Goal: Task Accomplishment & Management: Use online tool/utility

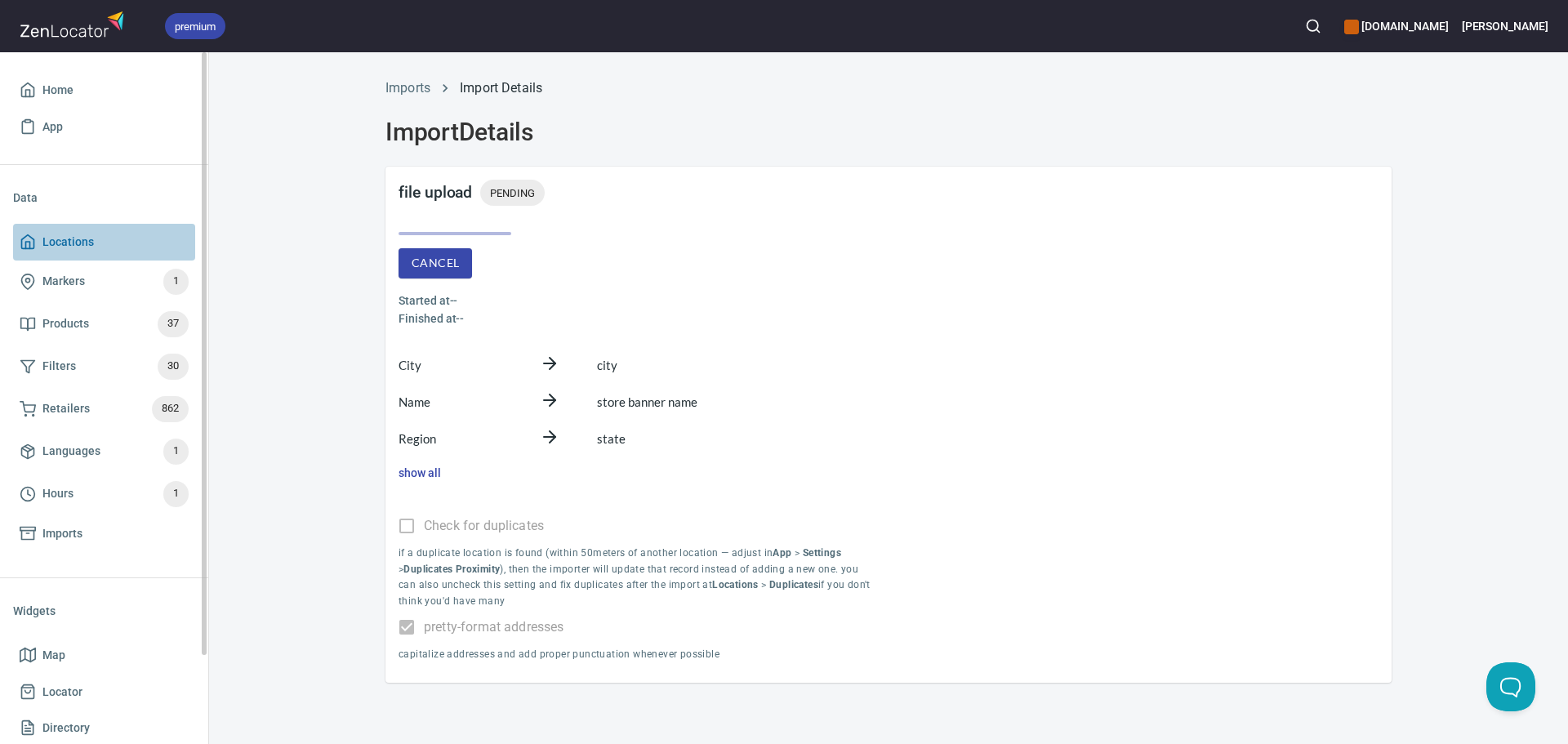
click at [84, 231] on link "Locations" at bounding box center [104, 242] width 182 height 36
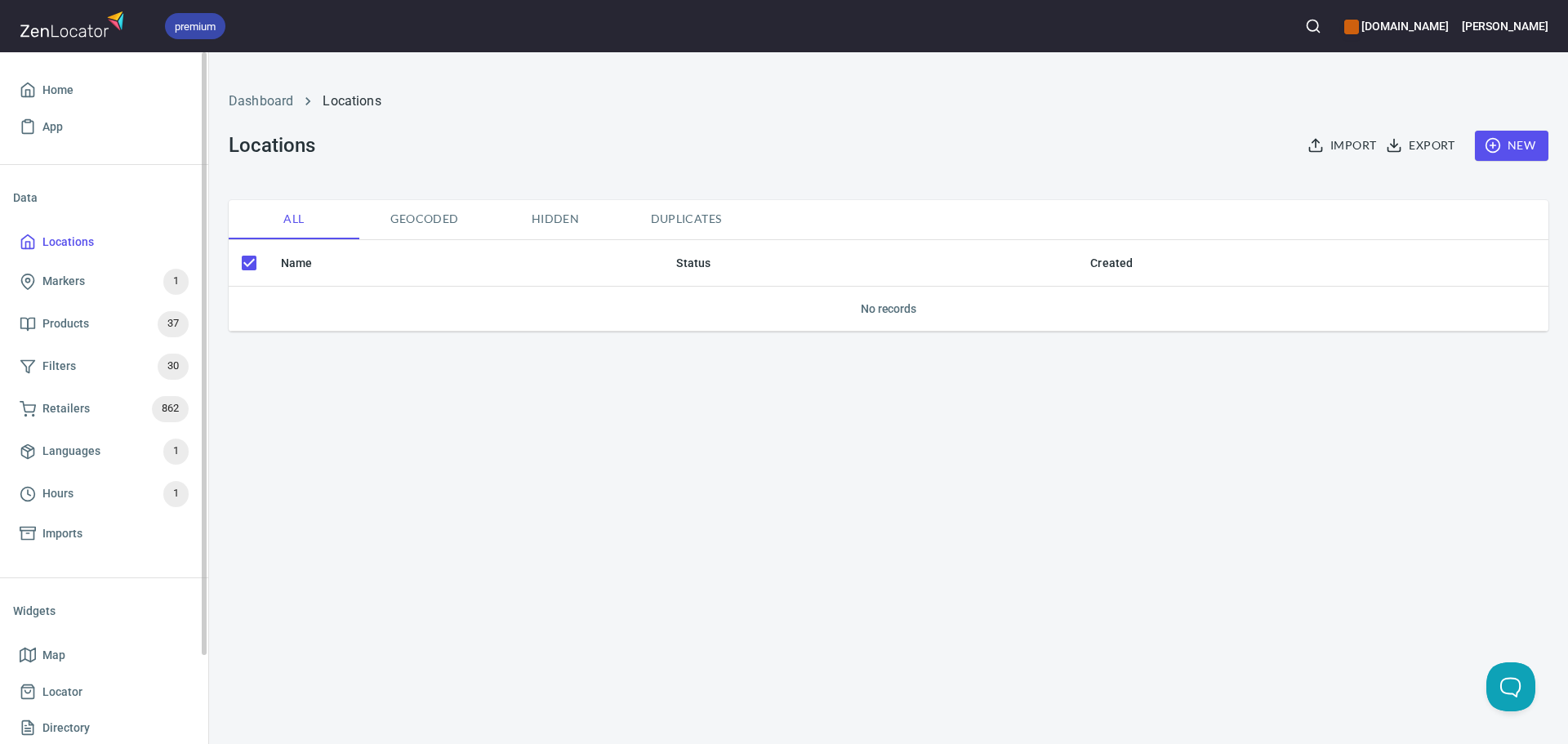
scroll to position [101, 0]
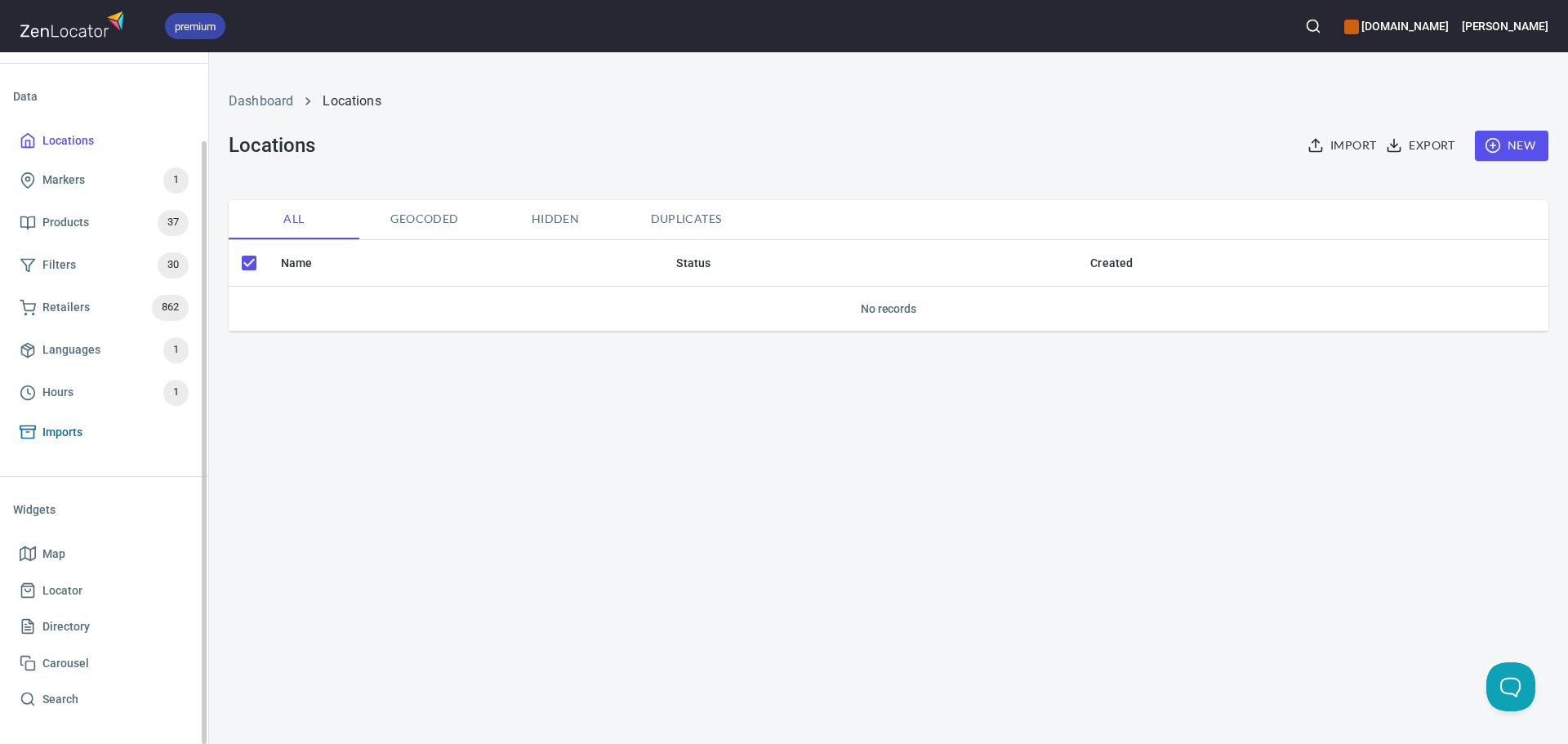
click at [48, 438] on span "Imports" at bounding box center [62, 432] width 40 height 21
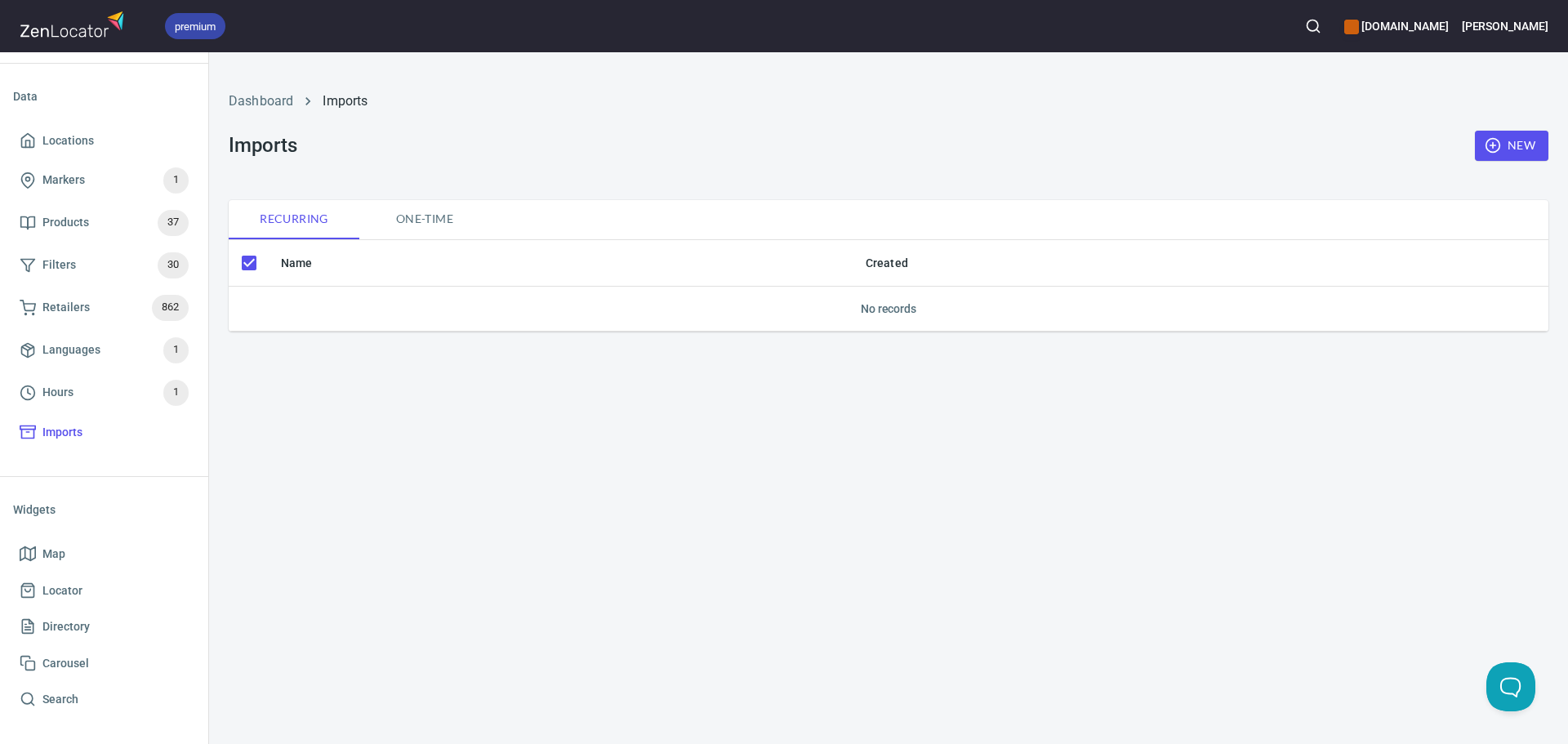
click at [406, 232] on button "One-time" at bounding box center [425, 220] width 131 height 39
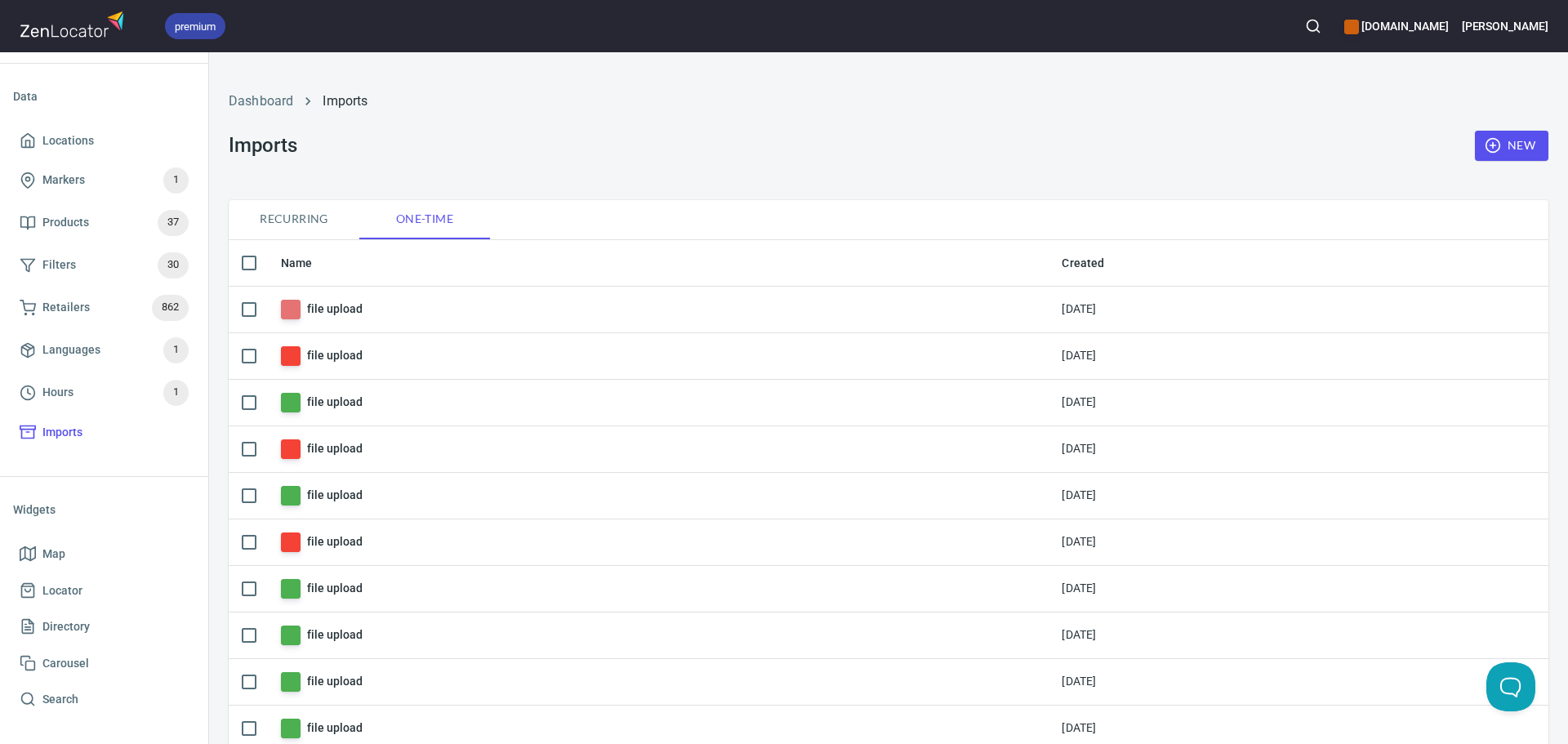
checkbox input "false"
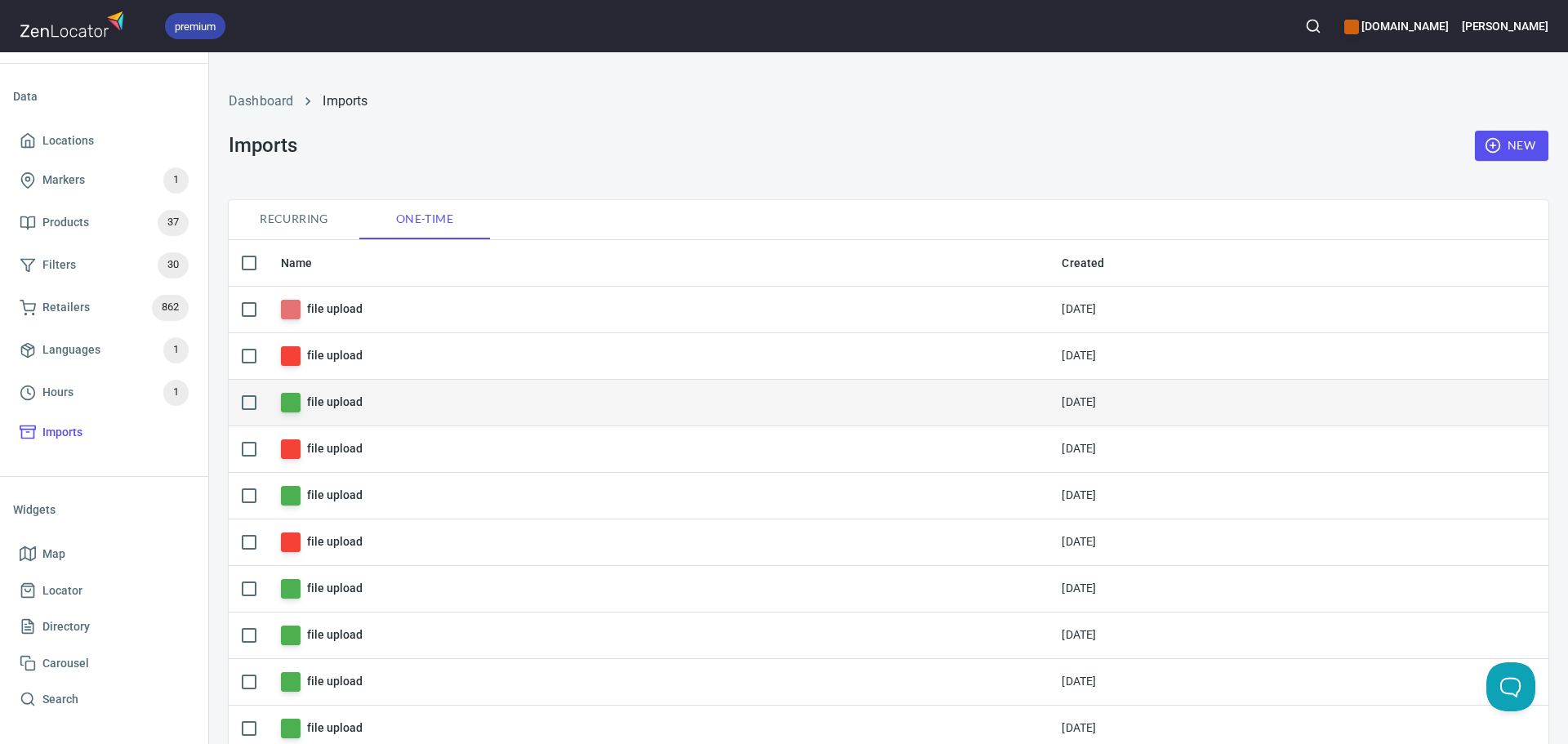
click at [345, 397] on h6 "file upload" at bounding box center [335, 402] width 55 height 18
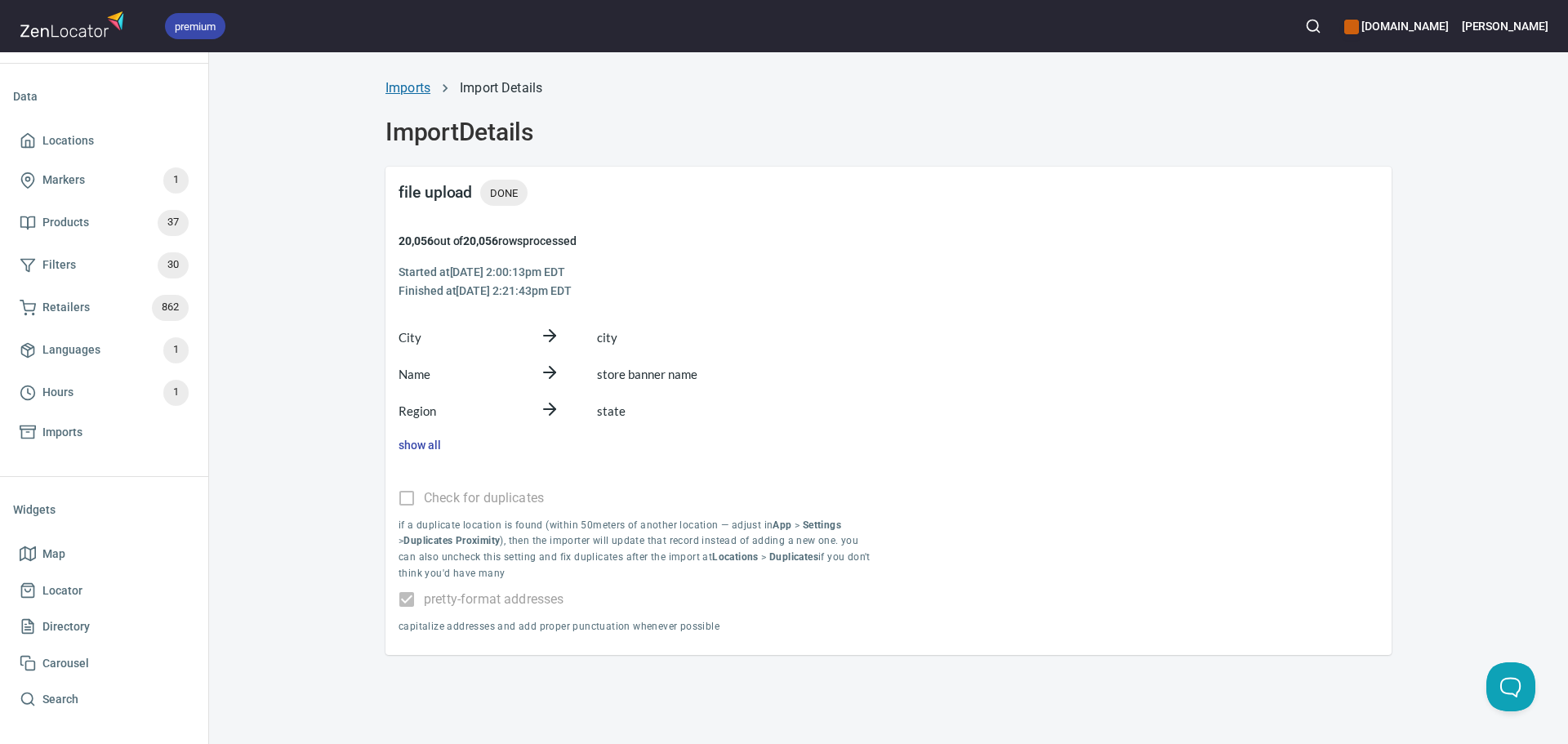
click at [429, 82] on link "Imports" at bounding box center [408, 88] width 45 height 16
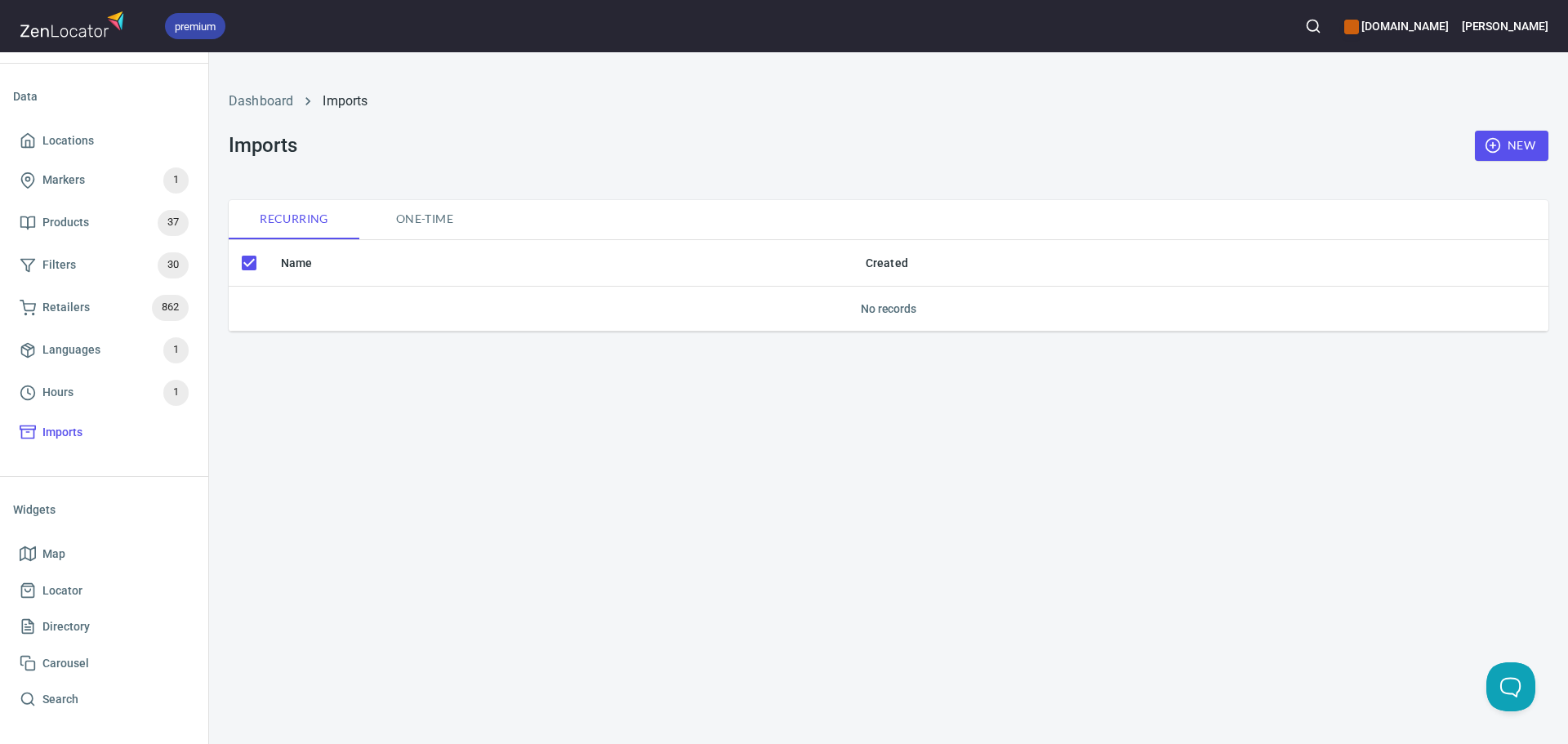
click at [428, 210] on span "One-time" at bounding box center [425, 219] width 111 height 21
checkbox input "false"
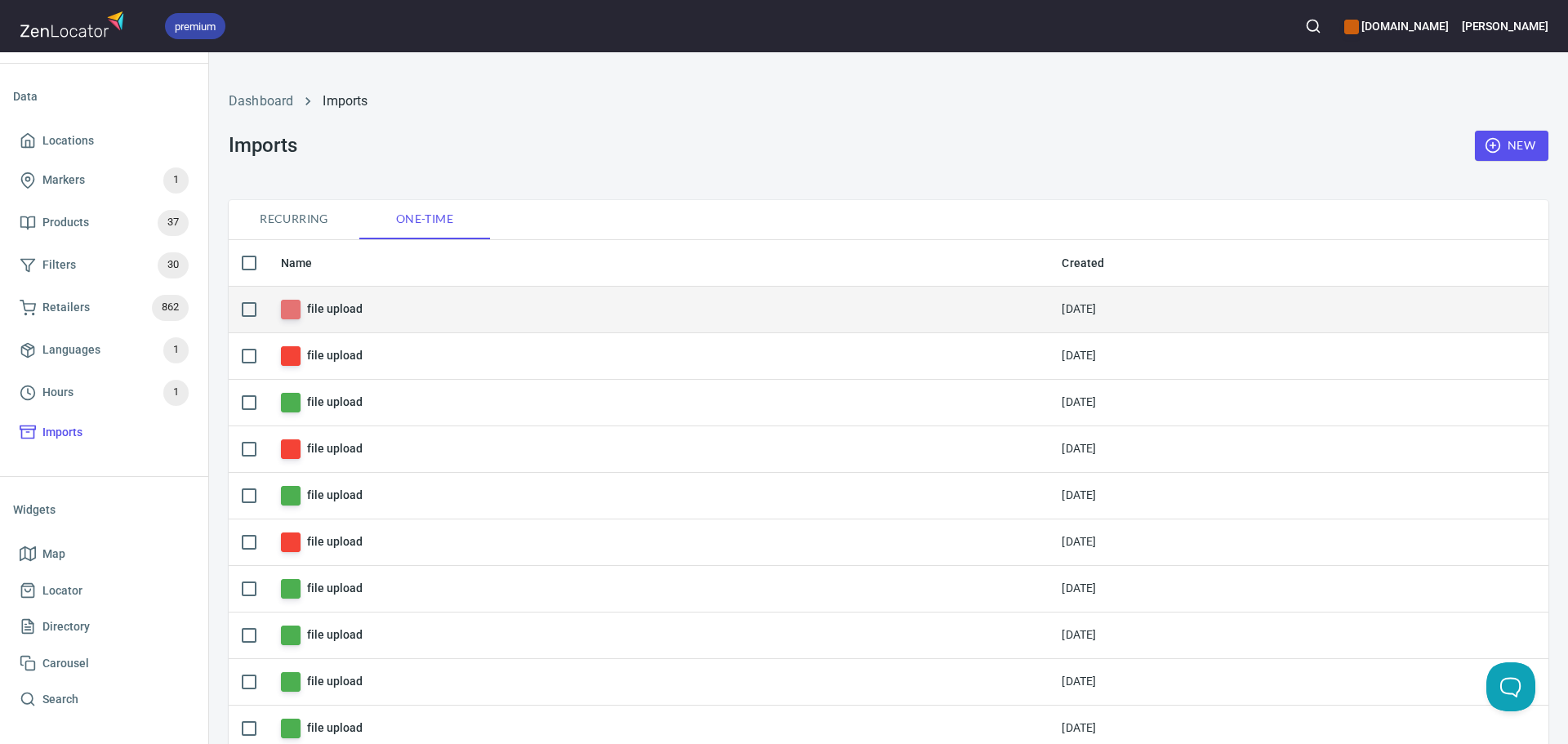
click at [330, 306] on h6 "file upload" at bounding box center [335, 309] width 55 height 18
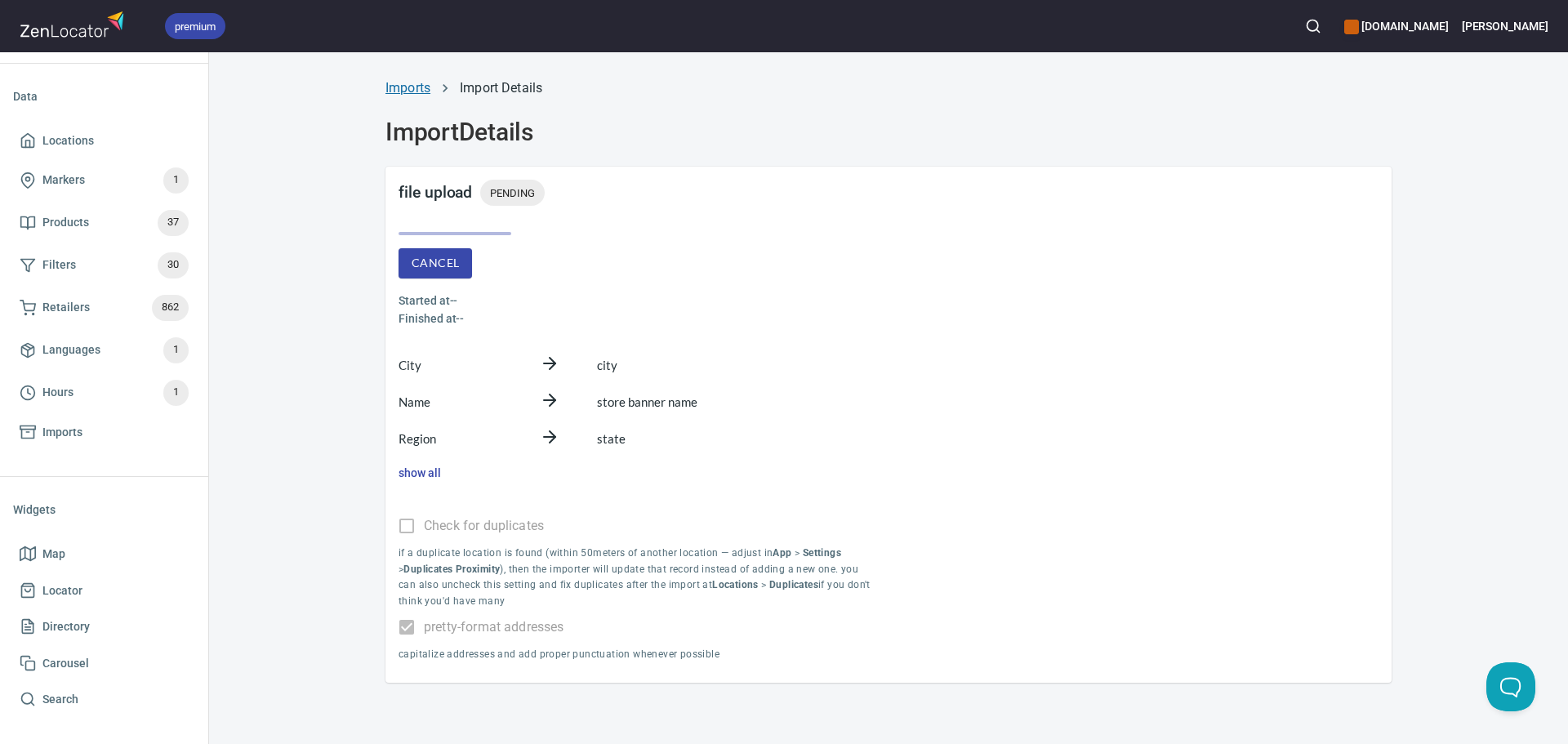
click at [420, 89] on link "Imports" at bounding box center [408, 88] width 45 height 16
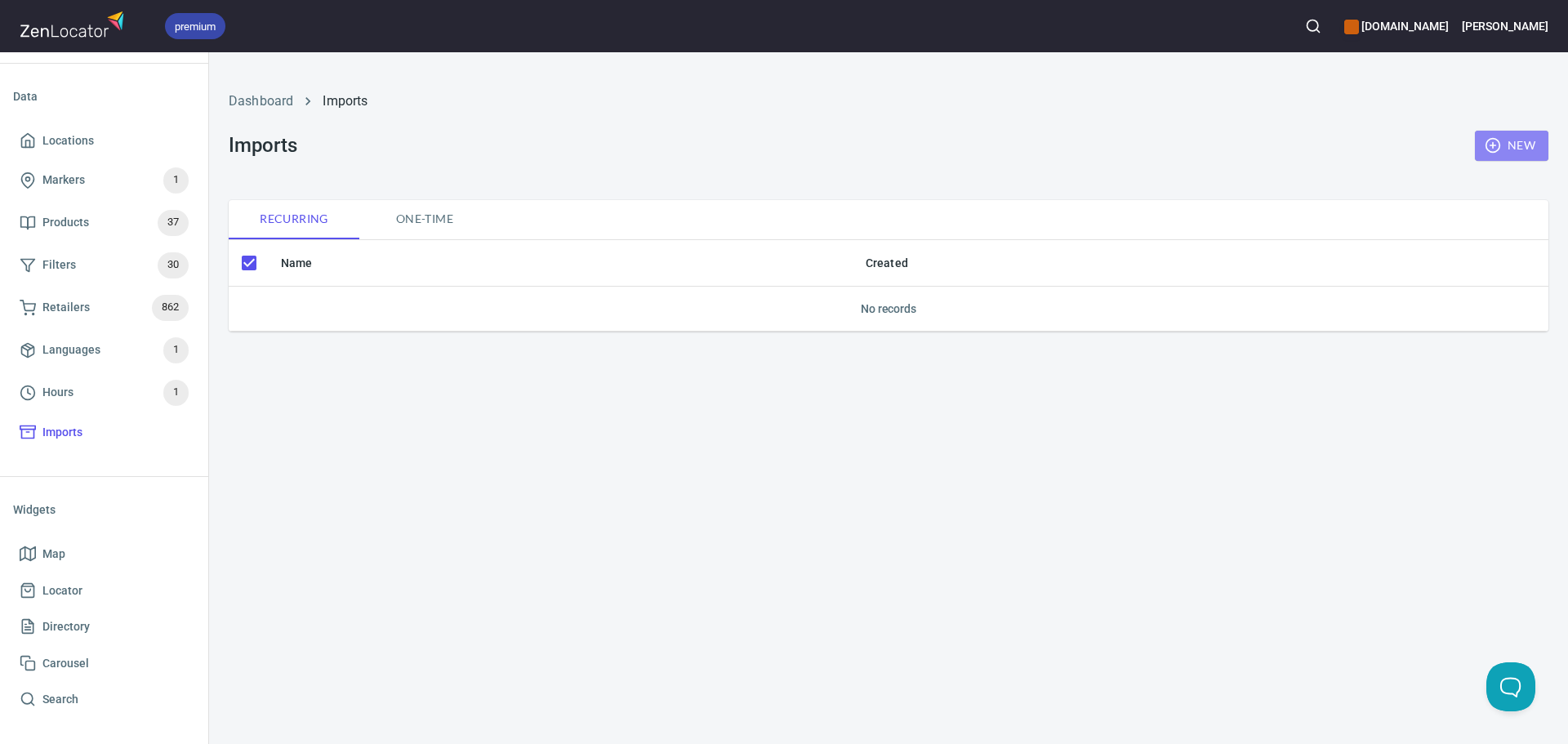
click at [1493, 135] on button "New" at bounding box center [1512, 146] width 74 height 30
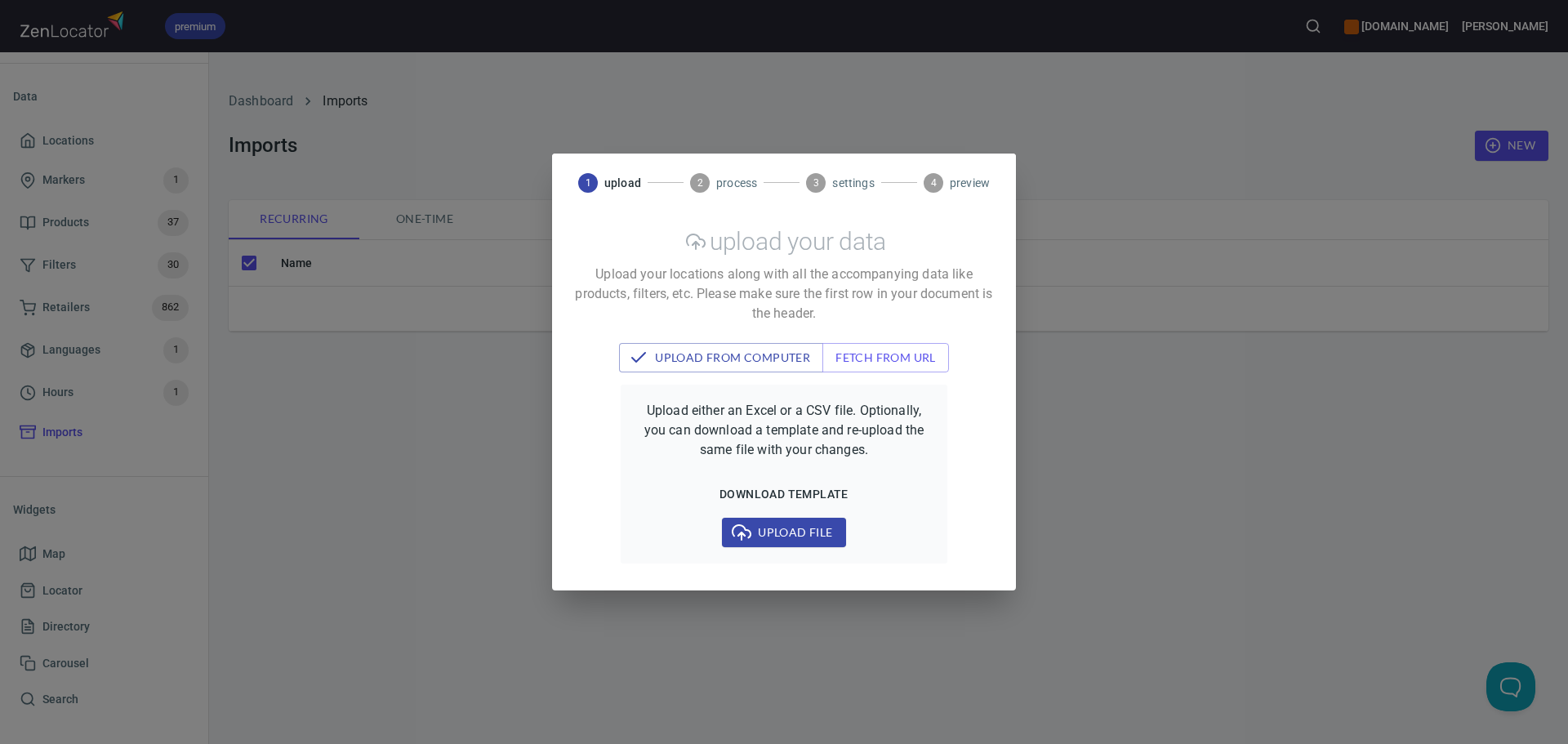
click at [385, 446] on div "1 upload 2 process 3 settings 4 preview upload your data Upload your locations …" at bounding box center [784, 372] width 1568 height 744
